Goal: Task Accomplishment & Management: Complete application form

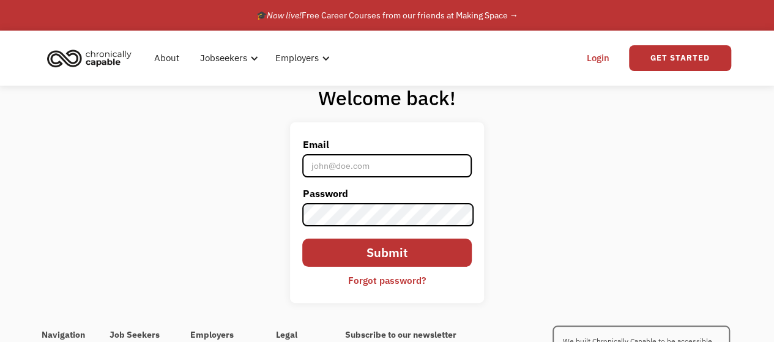
click at [366, 166] on input "Email" at bounding box center [386, 165] width 169 height 23
type input "[EMAIL_ADDRESS][DOMAIN_NAME]"
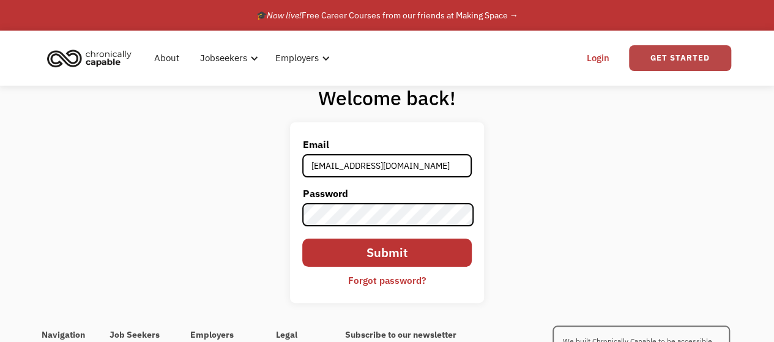
click at [684, 59] on link "Get Started" at bounding box center [680, 58] width 102 height 26
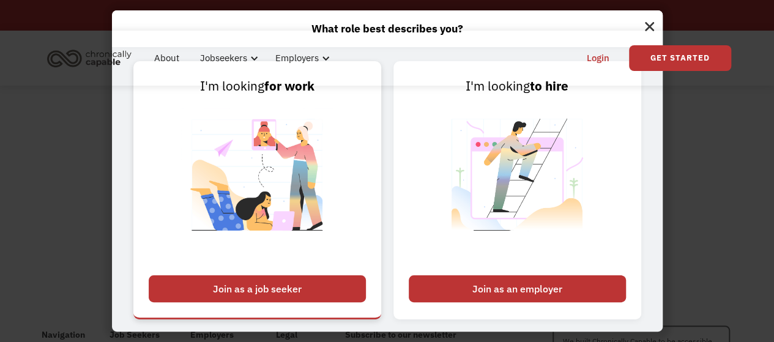
click at [261, 289] on div "Join as a job seeker" at bounding box center [257, 288] width 217 height 27
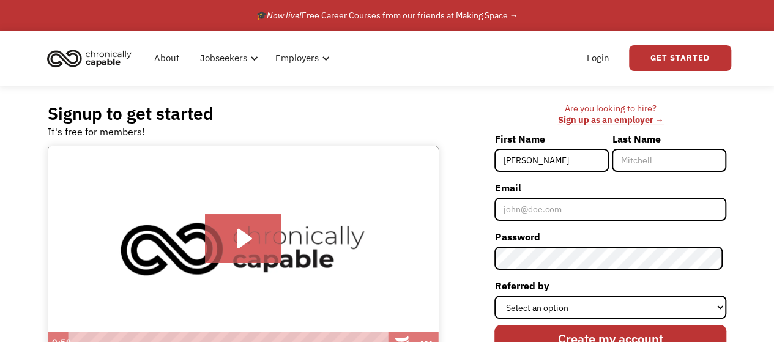
type input "Lindsey"
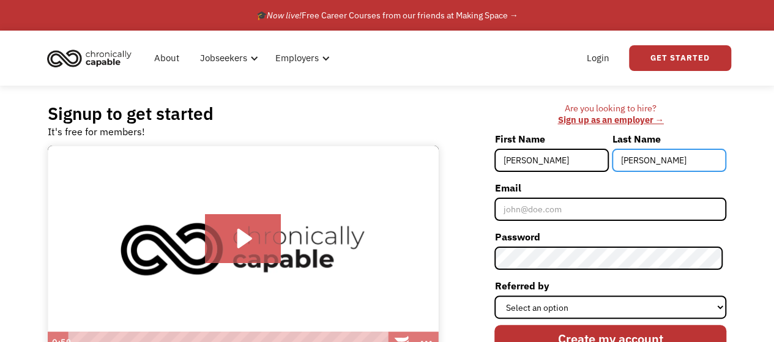
type input "Peterson"
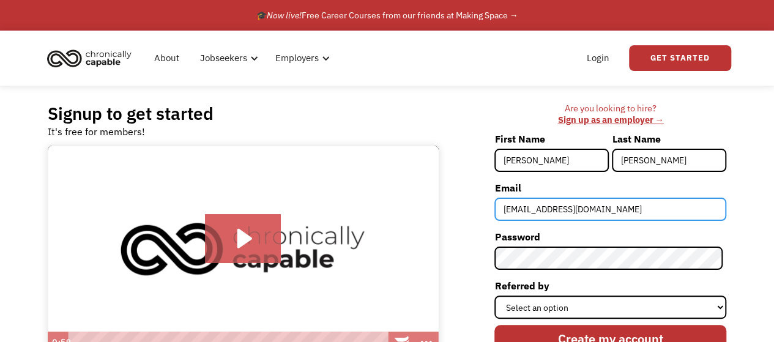
type input "[EMAIL_ADDRESS][DOMAIN_NAME]"
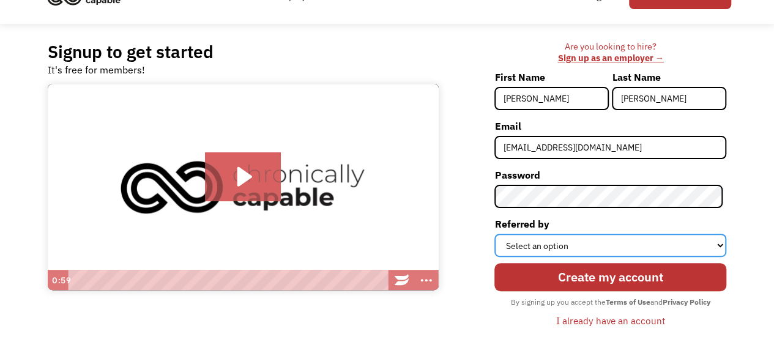
scroll to position [122, 0]
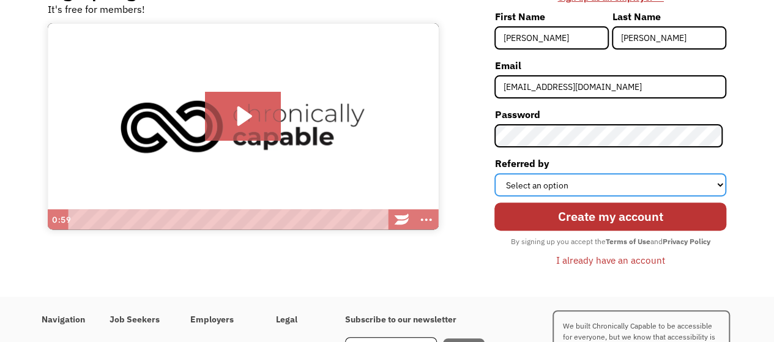
click at [615, 185] on select "Select an option Instagram Facebook Twitter Search Engine News Article Word of …" at bounding box center [610, 184] width 232 height 23
select select "Other"
click at [498, 173] on select "Select an option Instagram Facebook Twitter Search Engine News Article Word of …" at bounding box center [610, 184] width 232 height 23
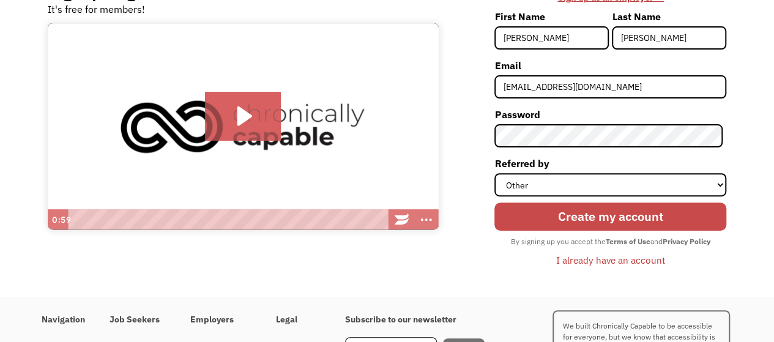
click at [611, 221] on input "Create my account" at bounding box center [610, 216] width 232 height 28
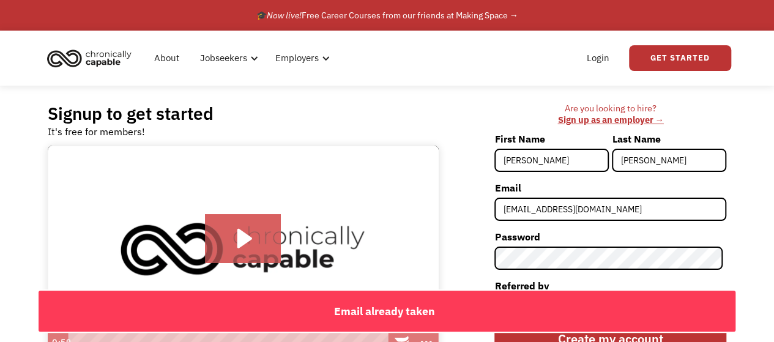
scroll to position [220, 0]
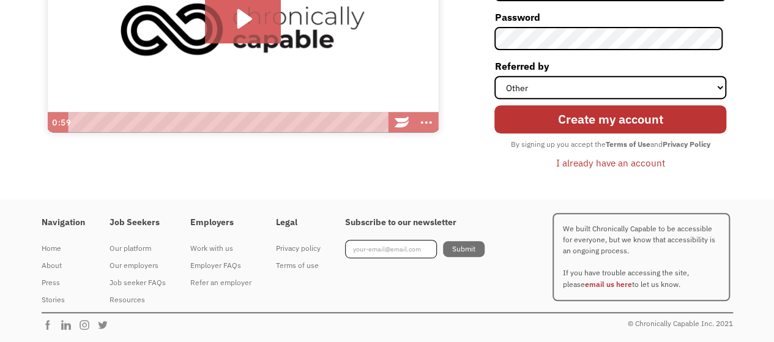
click at [615, 161] on div "I already have an account" at bounding box center [610, 162] width 109 height 15
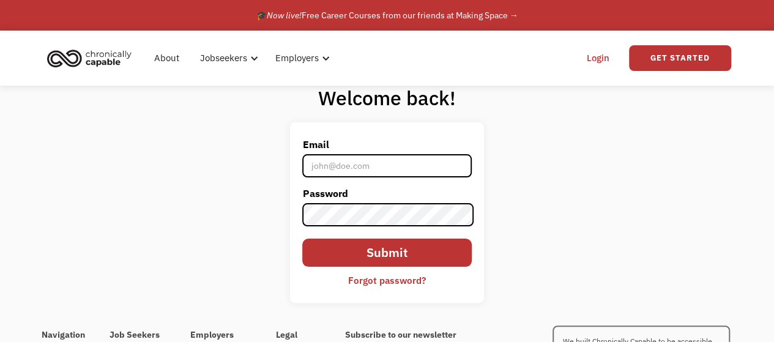
type input "[EMAIL_ADDRESS][DOMAIN_NAME]"
click at [369, 281] on div "Forgot password?" at bounding box center [387, 280] width 78 height 15
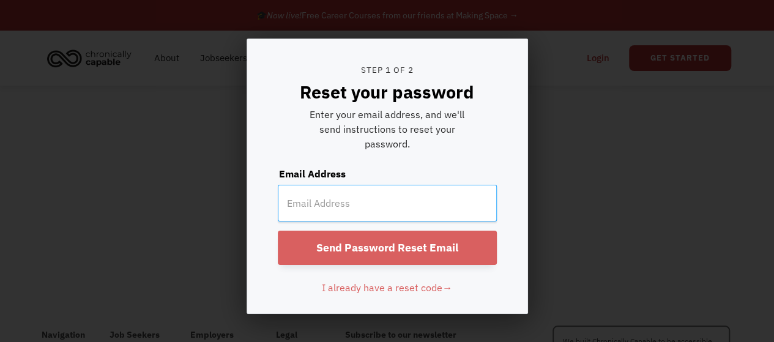
click at [364, 210] on input "email" at bounding box center [387, 203] width 219 height 37
type input "[EMAIL_ADDRESS][DOMAIN_NAME]"
click at [278, 231] on input "Send Password Reset Email" at bounding box center [387, 248] width 219 height 34
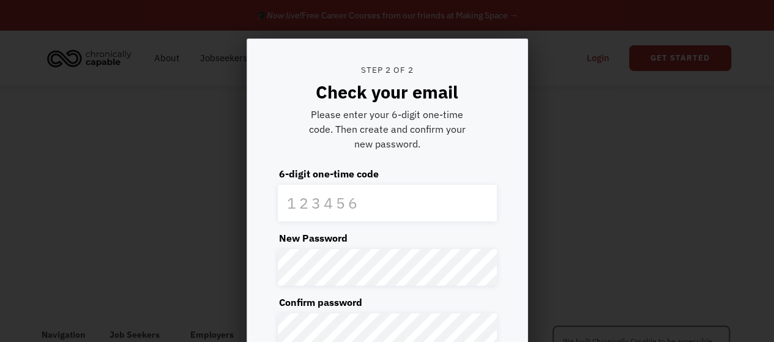
click at [428, 221] on form "Step 2 of 2 Check your email Please enter your 6-digit one-time code. Then crea…" at bounding box center [387, 240] width 280 height 402
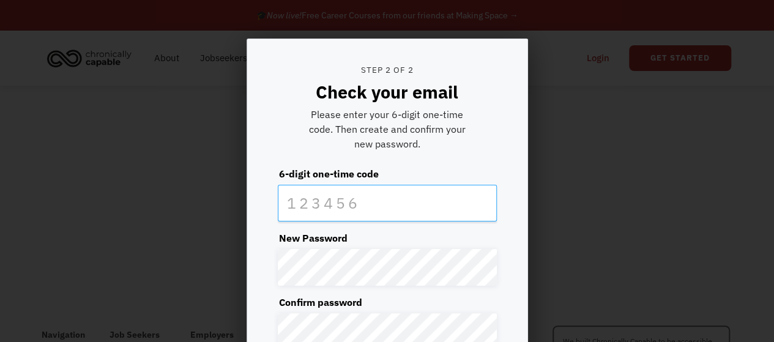
click at [424, 205] on input "text" at bounding box center [387, 203] width 219 height 37
type input "450643"
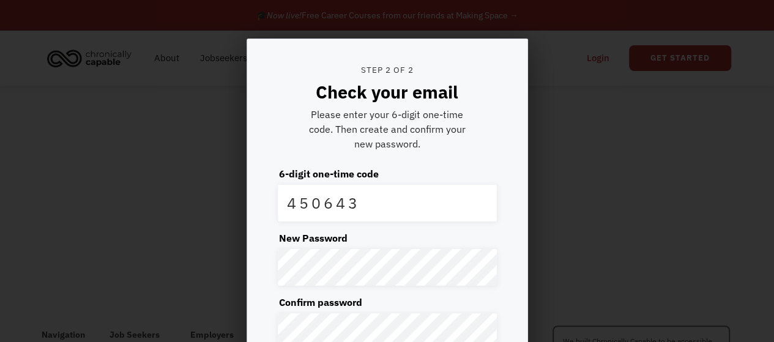
scroll to position [176, 0]
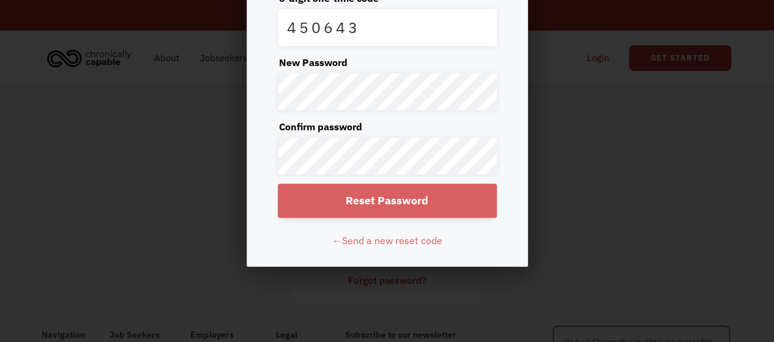
click at [387, 200] on input "Reset Password" at bounding box center [387, 200] width 219 height 34
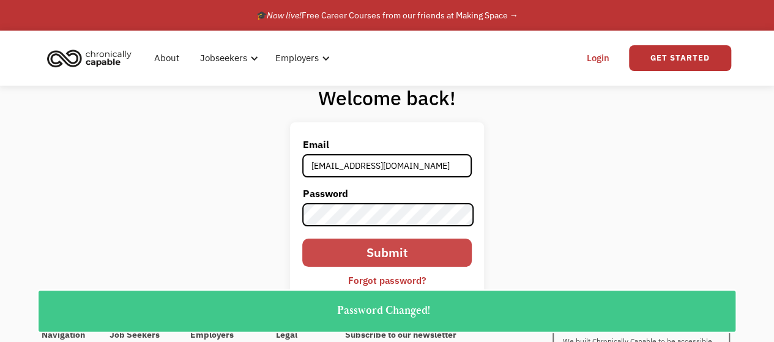
click at [446, 254] on input "Submit" at bounding box center [386, 253] width 169 height 28
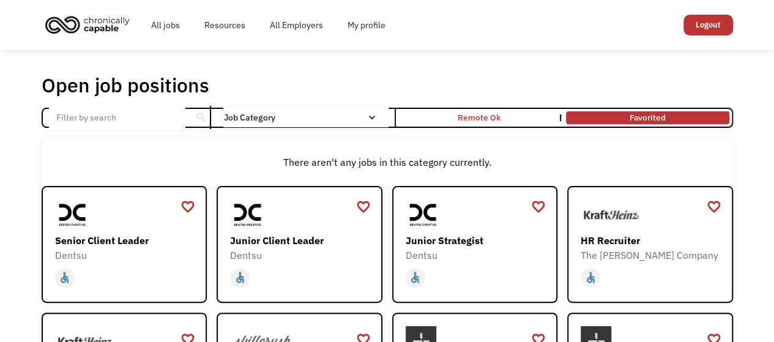
click at [642, 114] on link "Favorited" at bounding box center [647, 118] width 168 height 18
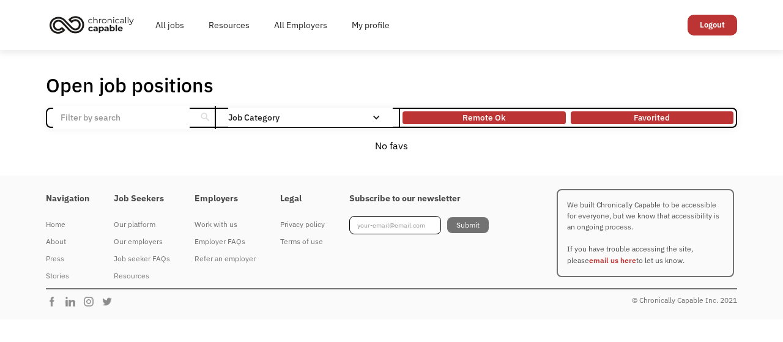
click at [521, 117] on div "Remote Ok" at bounding box center [483, 117] width 163 height 7
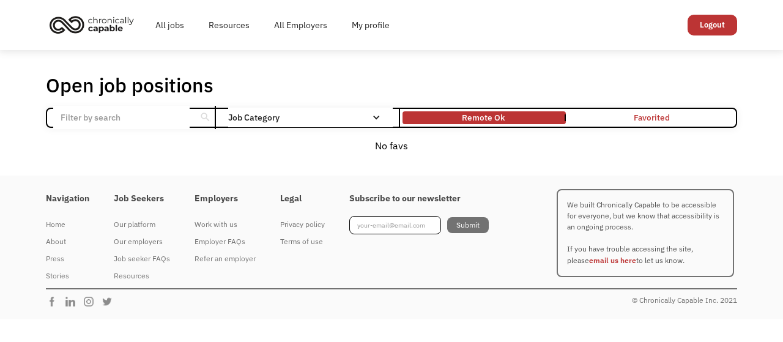
click at [637, 122] on link "Favorited" at bounding box center [652, 118] width 168 height 18
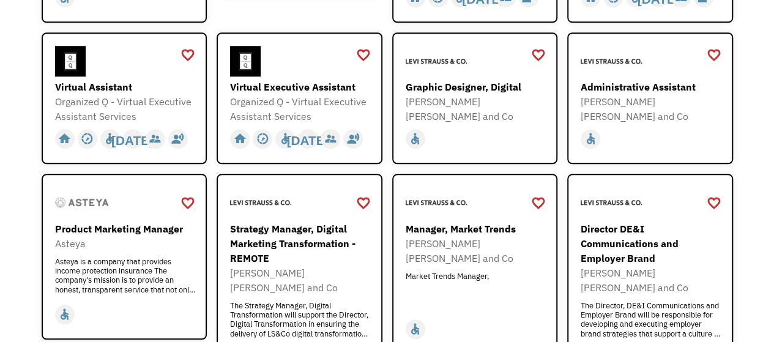
scroll to position [489, 0]
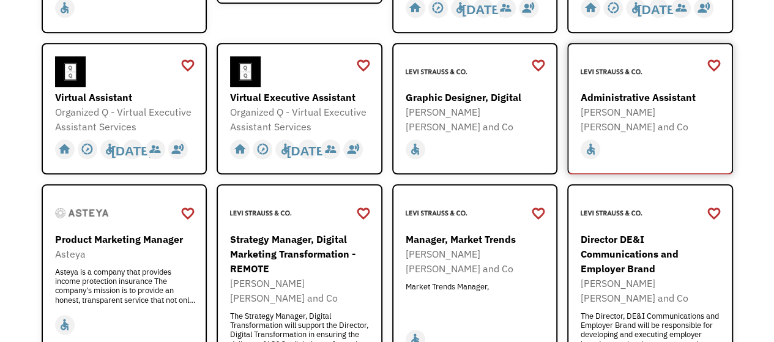
click at [638, 101] on div "Administrative Assistant" at bounding box center [651, 97] width 142 height 15
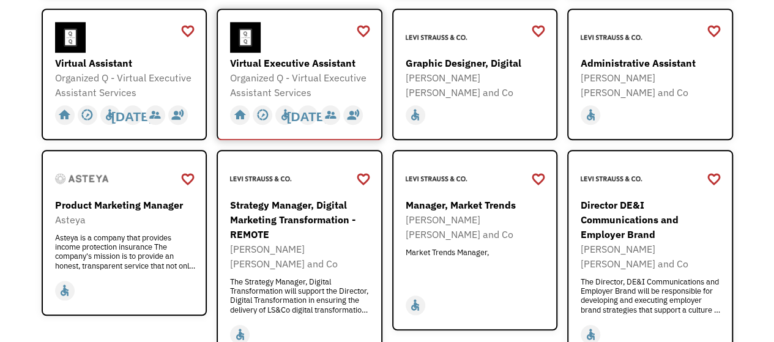
scroll to position [550, 0]
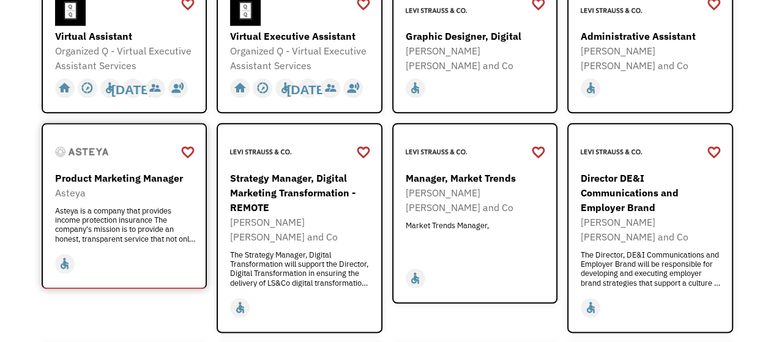
click at [97, 218] on div "Asteya is a company that provides income protection insurance The company's mis…" at bounding box center [126, 224] width 142 height 37
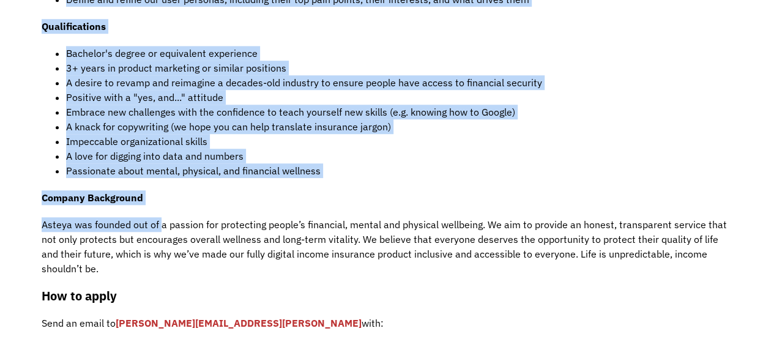
scroll to position [489, 0]
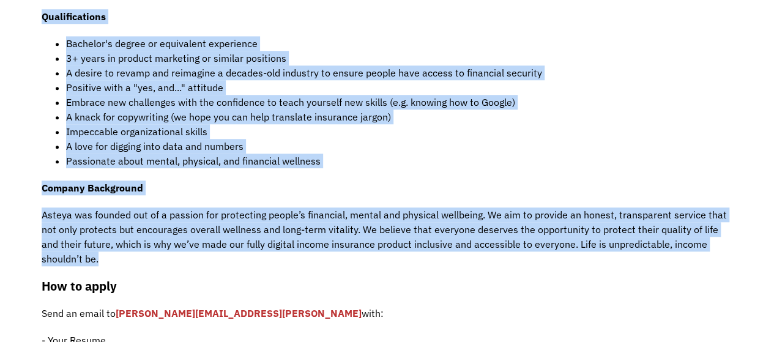
drag, startPoint x: 40, startPoint y: 170, endPoint x: 158, endPoint y: 259, distance: 147.6
click at [158, 259] on div "Job Description Filter using keywords Search Asteya is looking for a results-or…" at bounding box center [387, 113] width 716 height 705
copy div "Loremi do sitamet con a elitsed-doeiusmo tem incididun Utlabor Etdolorem Aliqua…"
click at [566, 147] on li "A love for digging into data and numbers" at bounding box center [399, 146] width 667 height 15
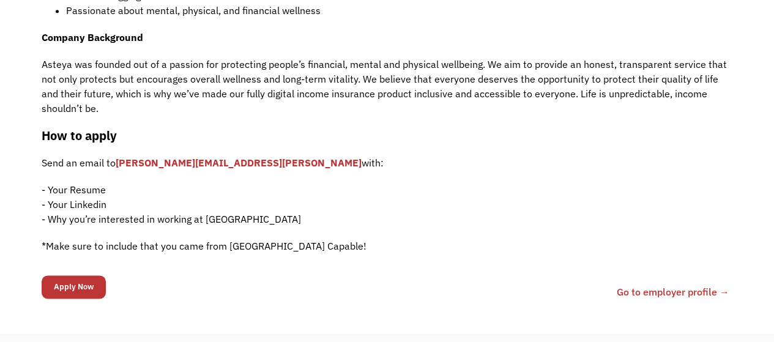
scroll to position [612, 0]
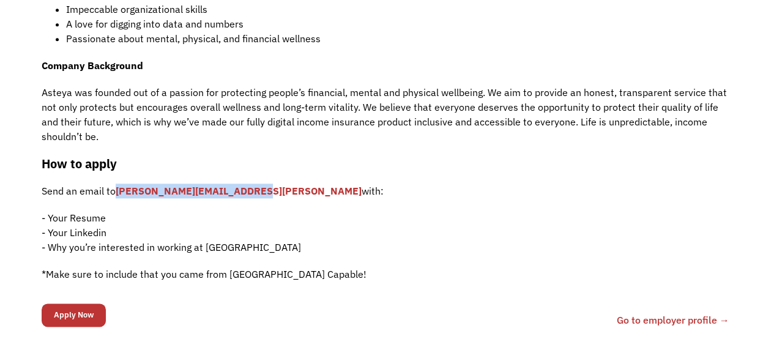
drag, startPoint x: 253, startPoint y: 191, endPoint x: 117, endPoint y: 193, distance: 136.4
click at [117, 193] on p "Send an email to [PERSON_NAME][EMAIL_ADDRESS][PERSON_NAME] with:" at bounding box center [387, 190] width 691 height 15
copy link "[PERSON_NAME][EMAIL_ADDRESS][PERSON_NAME]"
click at [221, 196] on link "noelle.mcentee@asteya.word" at bounding box center [239, 191] width 246 height 12
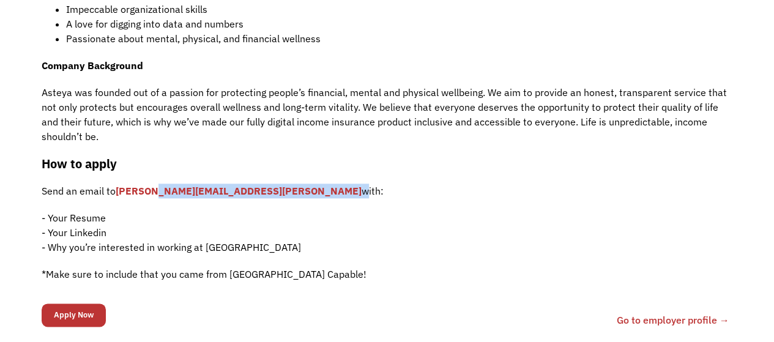
drag, startPoint x: 254, startPoint y: 190, endPoint x: 141, endPoint y: 191, distance: 113.8
click at [141, 191] on p "Send an email to noelle.mcentee@asteya.word with:" at bounding box center [387, 190] width 691 height 15
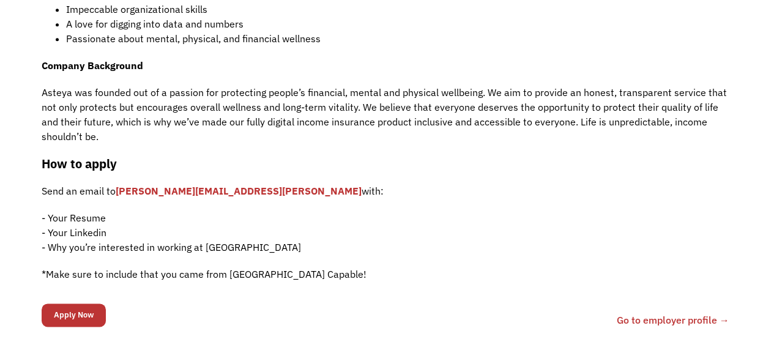
drag, startPoint x: 408, startPoint y: 227, endPoint x: 309, endPoint y: 214, distance: 99.3
click at [408, 227] on p "- Your Resume - Your Linkedin - Why you’re interested in working at Asteya" at bounding box center [387, 232] width 691 height 44
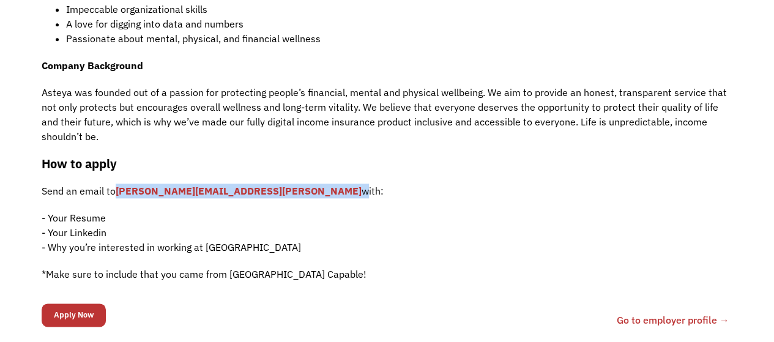
drag, startPoint x: 254, startPoint y: 191, endPoint x: 118, endPoint y: 187, distance: 135.8
click at [118, 187] on p "Send an email to noelle.mcentee@asteya.word with:" at bounding box center [387, 190] width 691 height 15
copy p "noelle.mcentee@asteya.word"
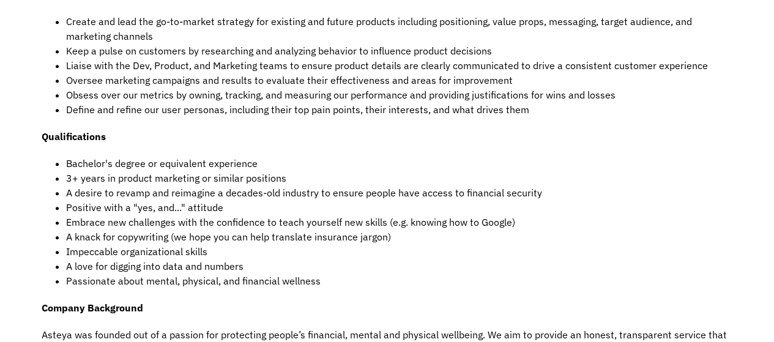
scroll to position [550, 0]
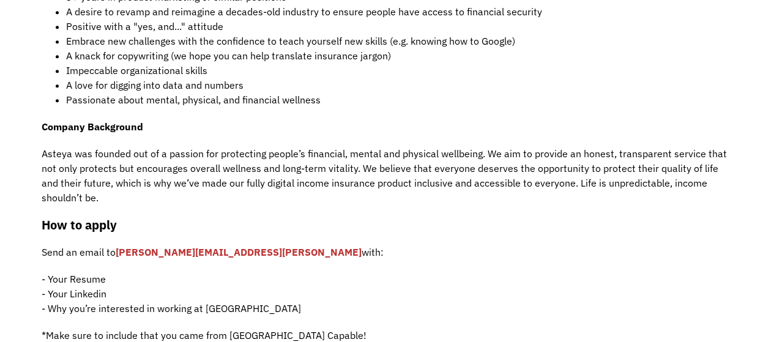
click at [379, 237] on div "Asteya is looking for a results-oriented and energetic Product Marketing Manage…" at bounding box center [387, 45] width 691 height 620
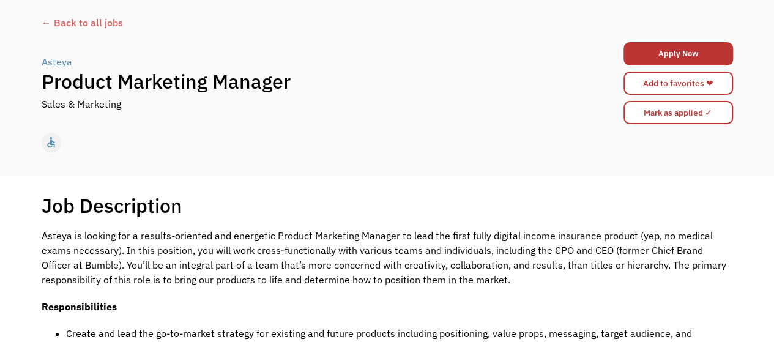
scroll to position [0, 0]
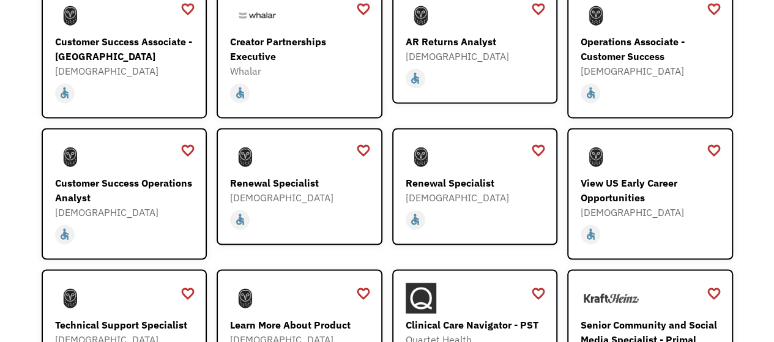
scroll to position [917, 0]
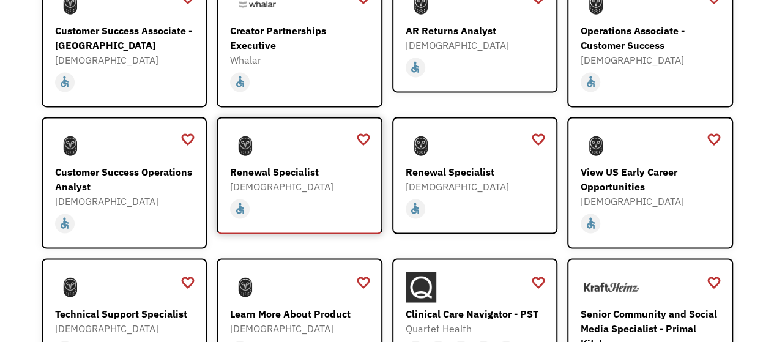
click at [288, 165] on div "Renewal Specialist" at bounding box center [301, 172] width 142 height 15
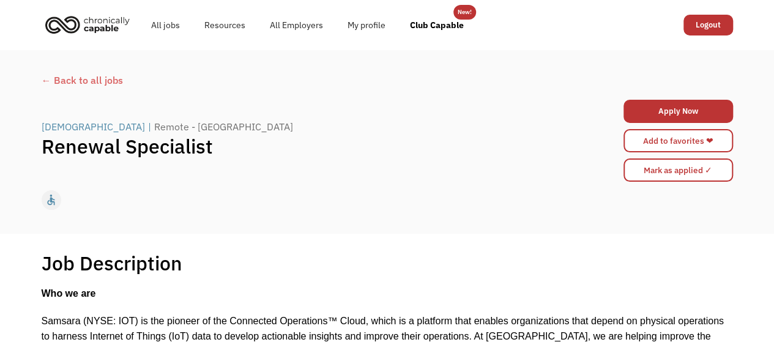
click at [344, 261] on div "Job Description Filter using keywords Search" at bounding box center [387, 263] width 691 height 24
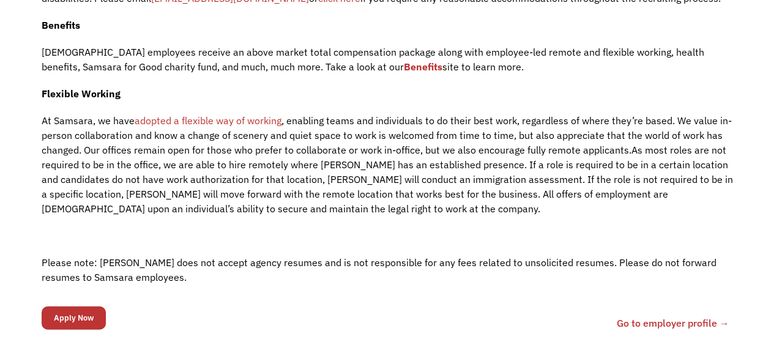
scroll to position [1651, 0]
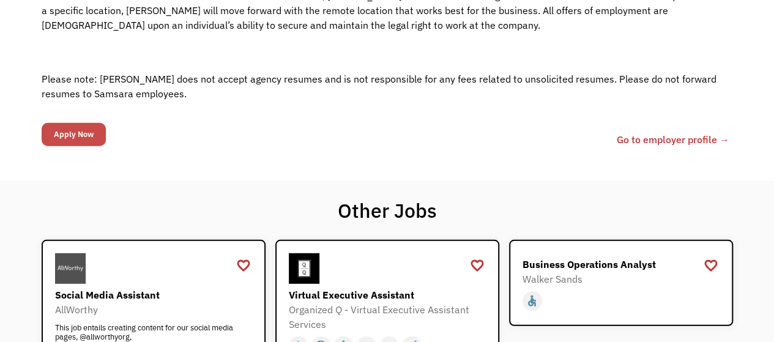
click at [86, 123] on input "Apply Now" at bounding box center [74, 134] width 64 height 23
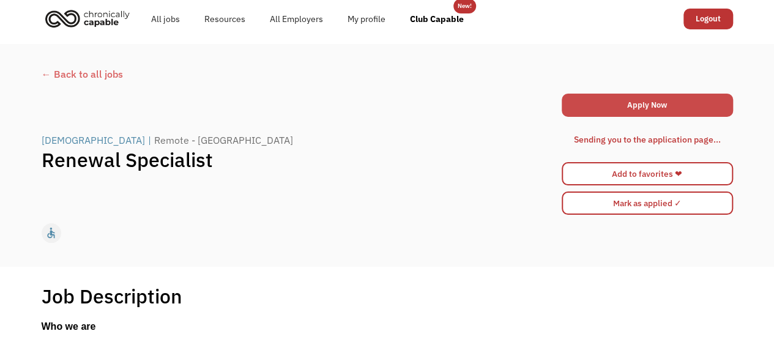
scroll to position [0, 0]
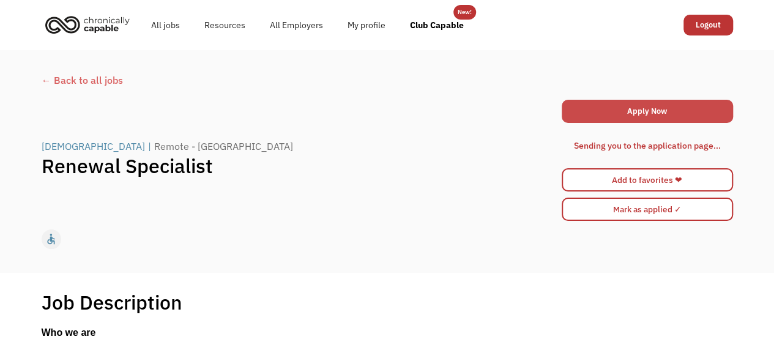
click at [663, 110] on link "Apply Now" at bounding box center [646, 111] width 171 height 23
